Goal: Feedback & Contribution: Submit feedback/report problem

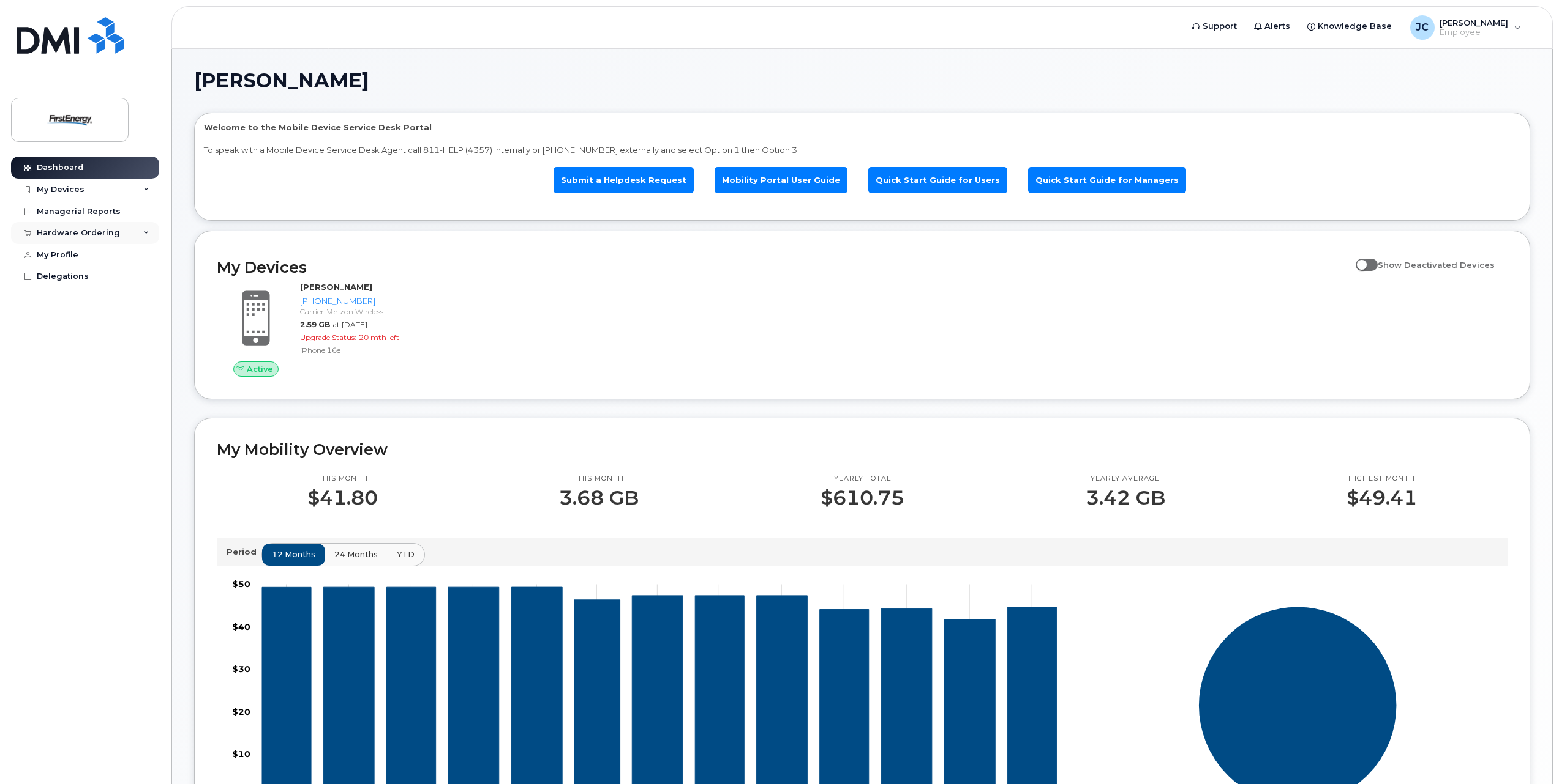
click at [51, 234] on div "Hardware Ordering" at bounding box center [78, 233] width 84 height 10
click at [54, 186] on div "My Devices" at bounding box center [60, 190] width 48 height 10
click at [73, 217] on link "Managerial Reports" at bounding box center [85, 211] width 149 height 22
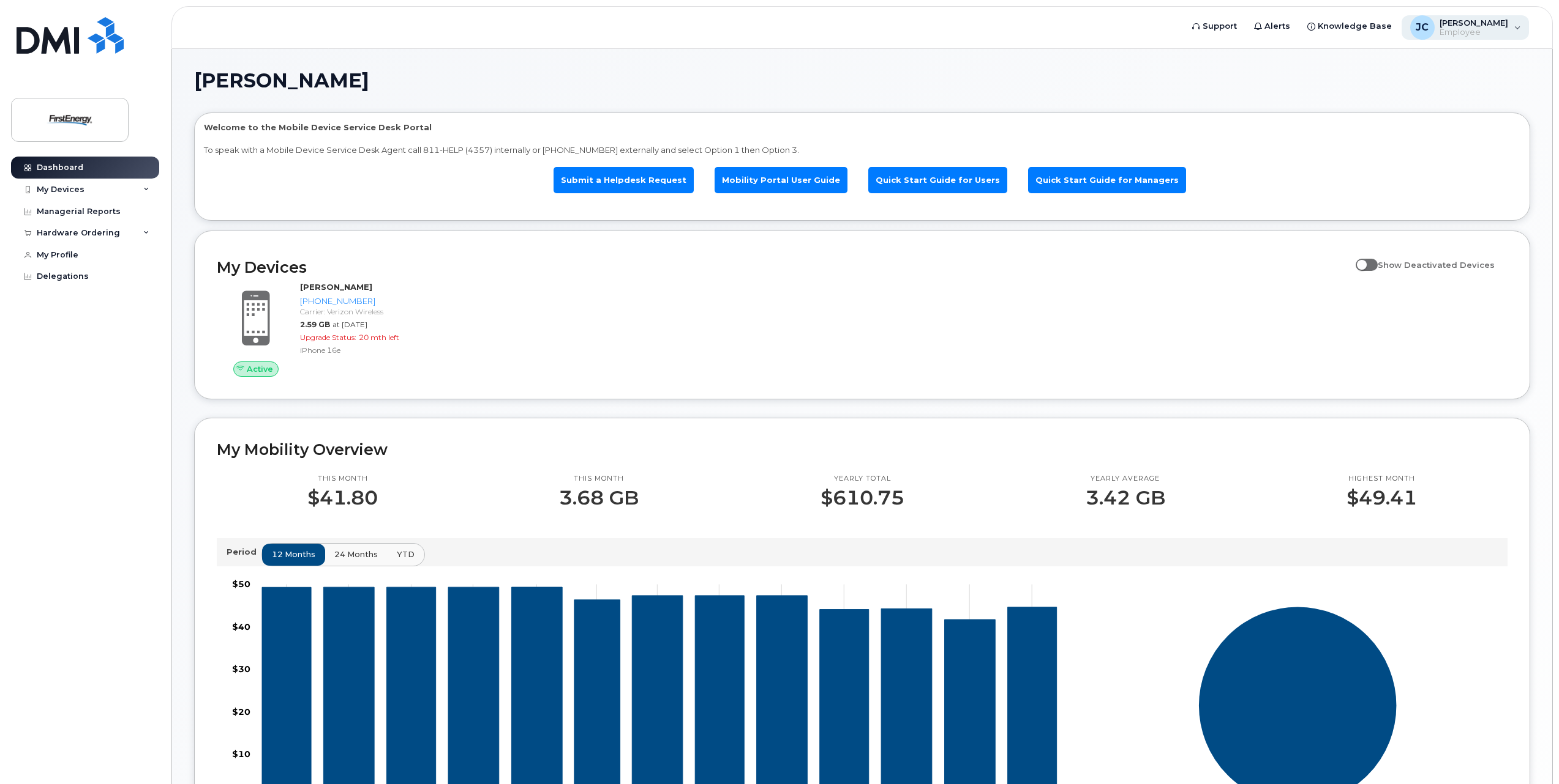
click at [1476, 26] on span "[PERSON_NAME]" at bounding box center [1473, 23] width 69 height 10
click at [628, 174] on link "Submit a Helpdesk Request" at bounding box center [623, 180] width 140 height 27
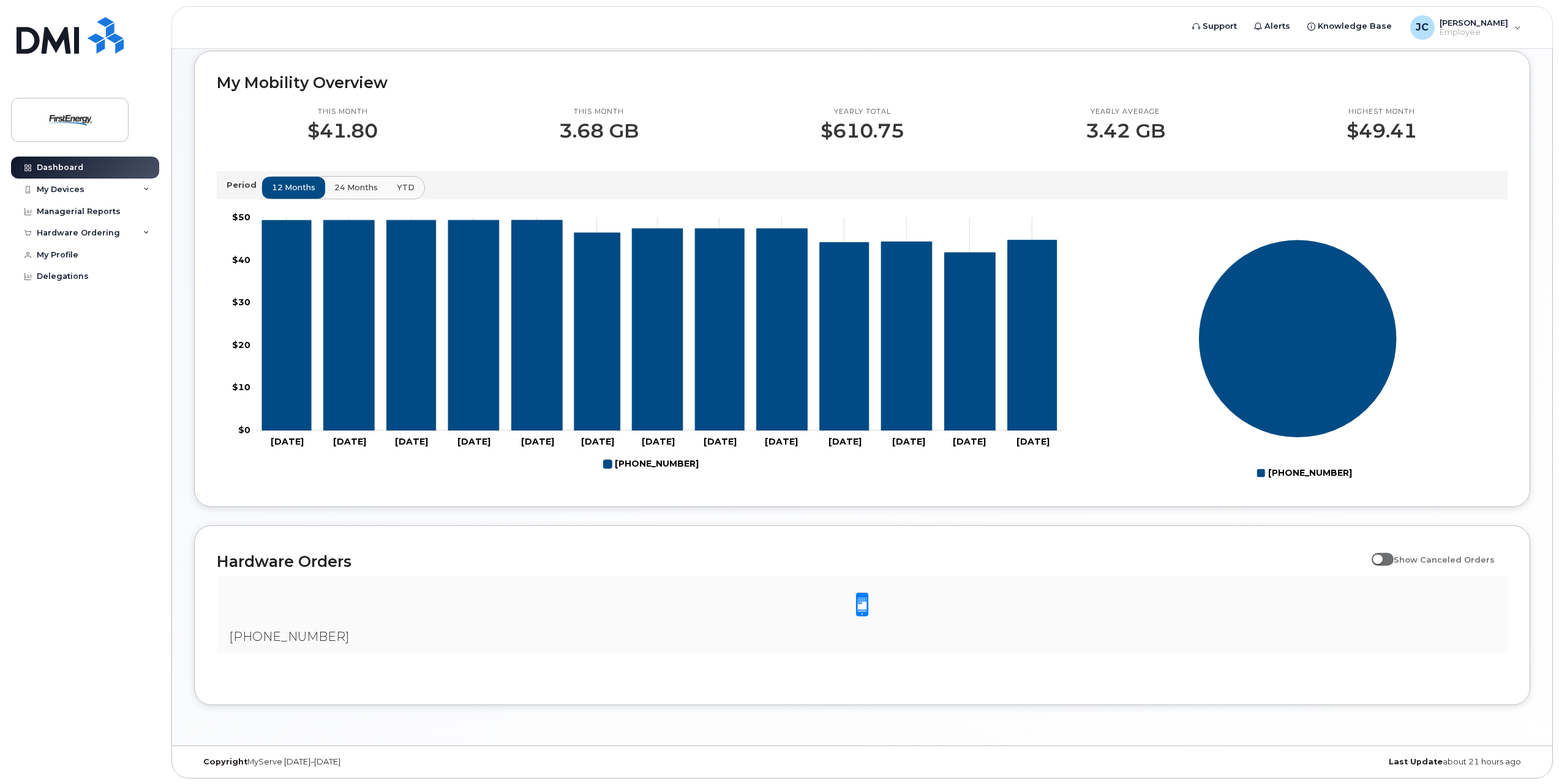
scroll to position [368, 0]
click at [83, 213] on div "Managerial Reports" at bounding box center [78, 211] width 84 height 10
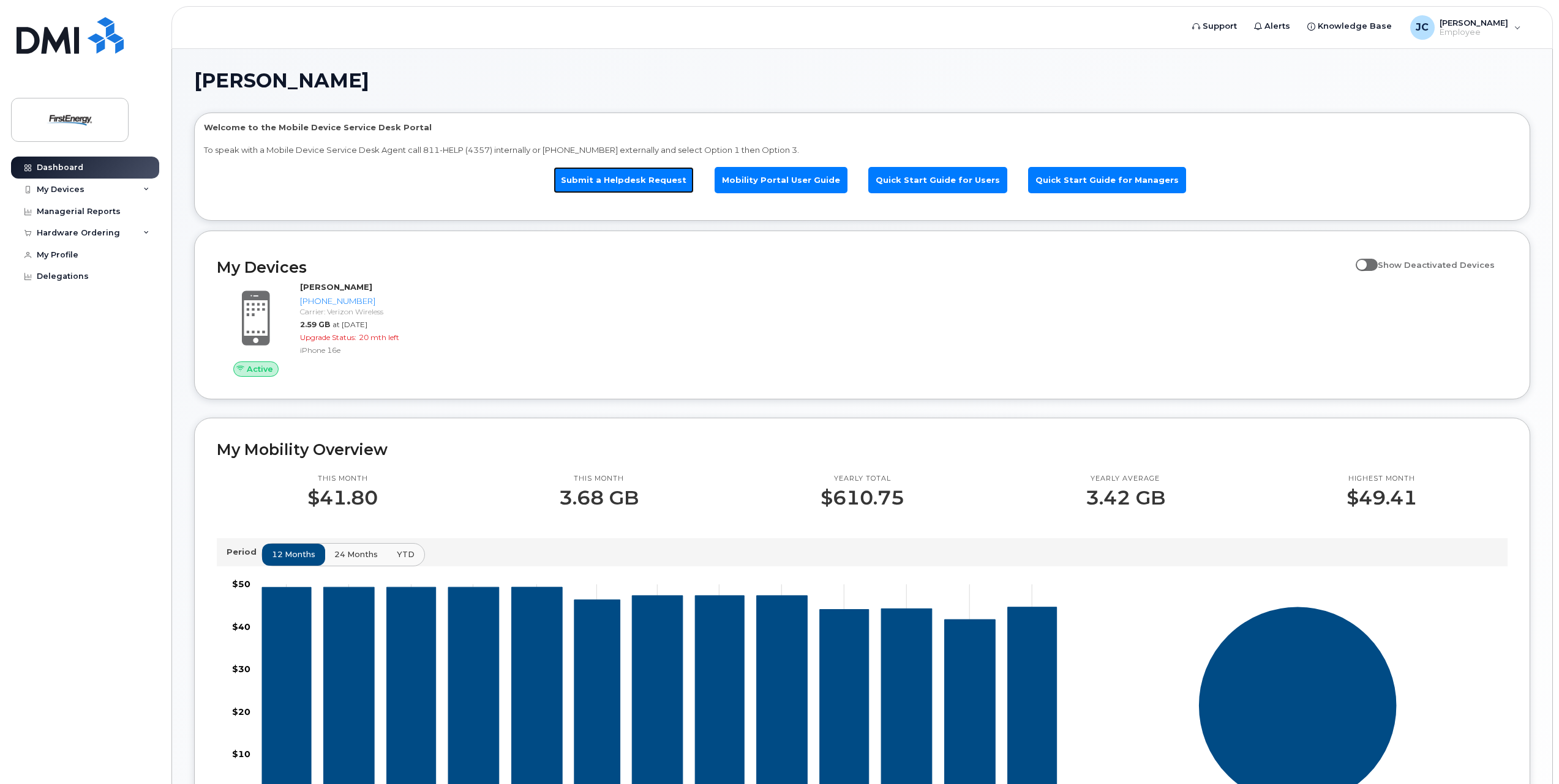
click at [661, 186] on link "Submit a Helpdesk Request" at bounding box center [623, 180] width 140 height 27
click at [637, 177] on link "Submit a Helpdesk Request" at bounding box center [623, 180] width 140 height 27
